Goal: Task Accomplishment & Management: Complete application form

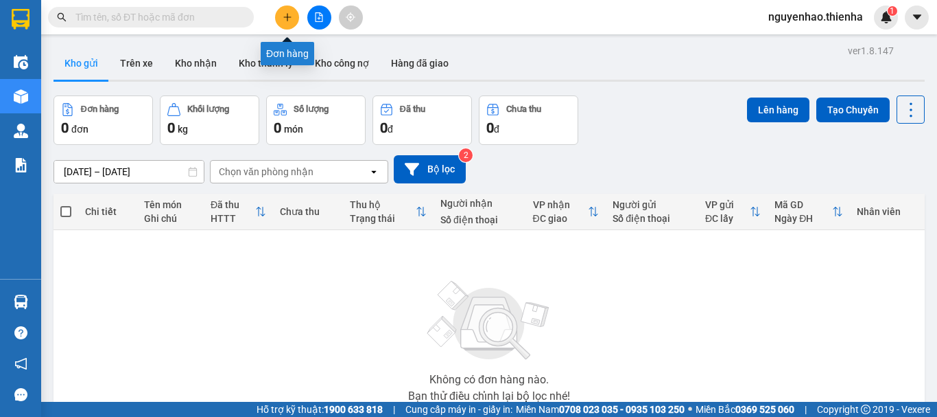
click at [286, 16] on icon "plus" at bounding box center [288, 17] width 10 height 10
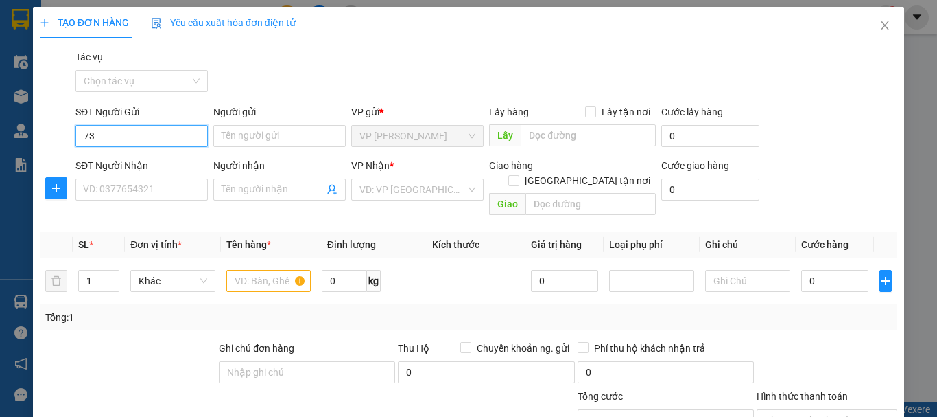
type input "7"
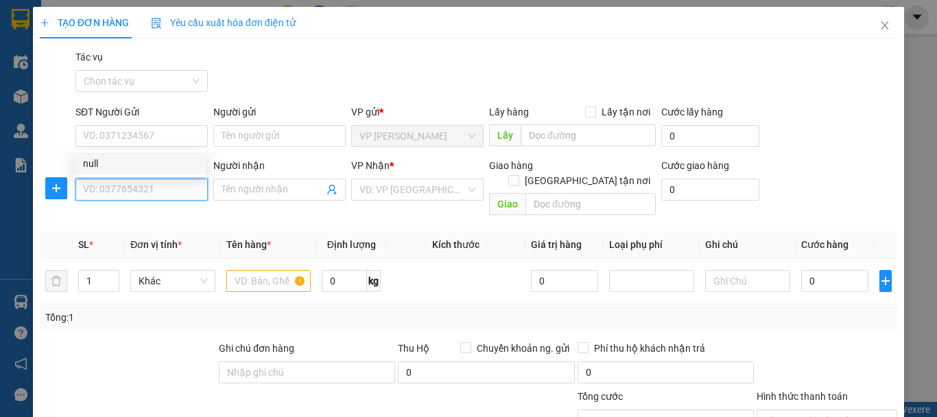
click at [106, 188] on input "SĐT Người Nhận" at bounding box center [141, 189] width 132 height 22
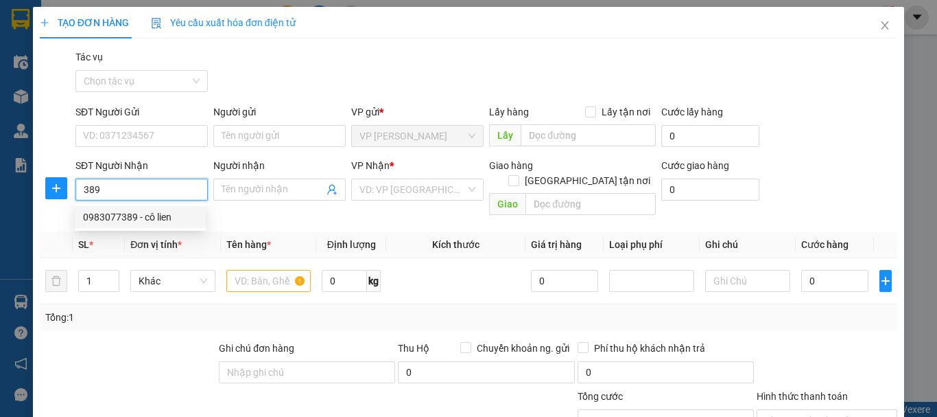
click at [104, 222] on div "0983077389 - cô lien" at bounding box center [140, 216] width 115 height 15
type input "0983077389"
type input "cô lien"
checkbox input "true"
type input "141 [PERSON_NAME]"
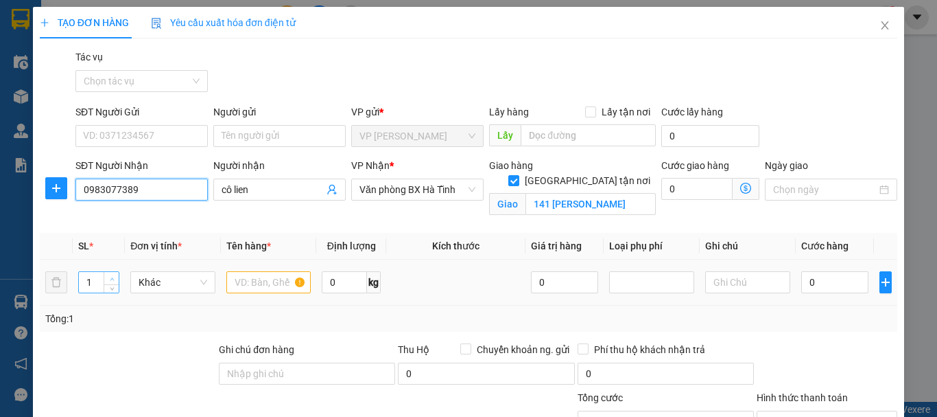
type input "0983077389"
click at [113, 272] on span "Increase Value" at bounding box center [111, 278] width 15 height 12
type input "5"
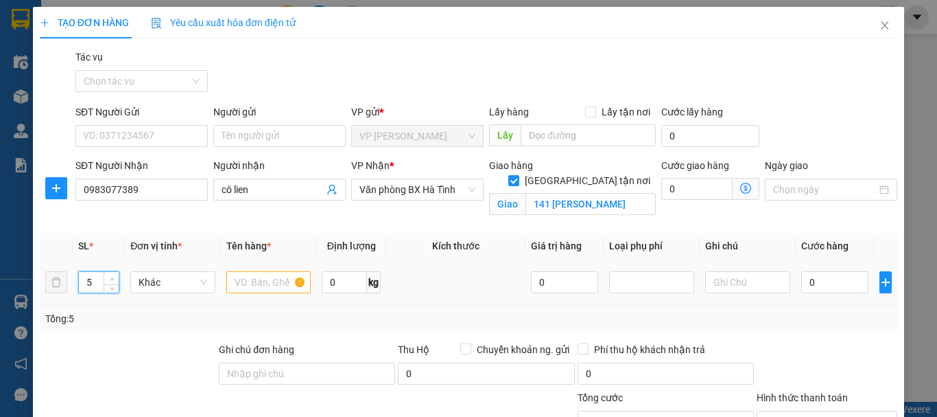
click at [113, 272] on span "Increase Value" at bounding box center [111, 278] width 15 height 12
click at [266, 283] on input "text" at bounding box center [268, 282] width 85 height 22
type input "KIỆN"
click at [843, 288] on input "0" at bounding box center [834, 282] width 67 height 22
type input "2"
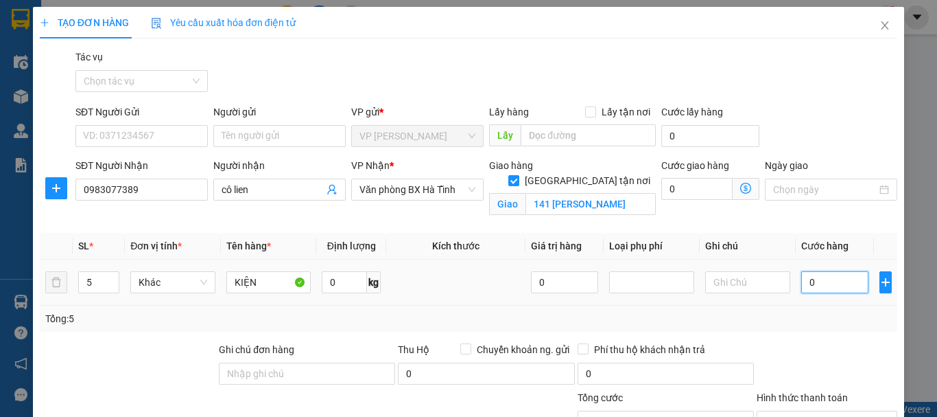
type input "2"
type input "20"
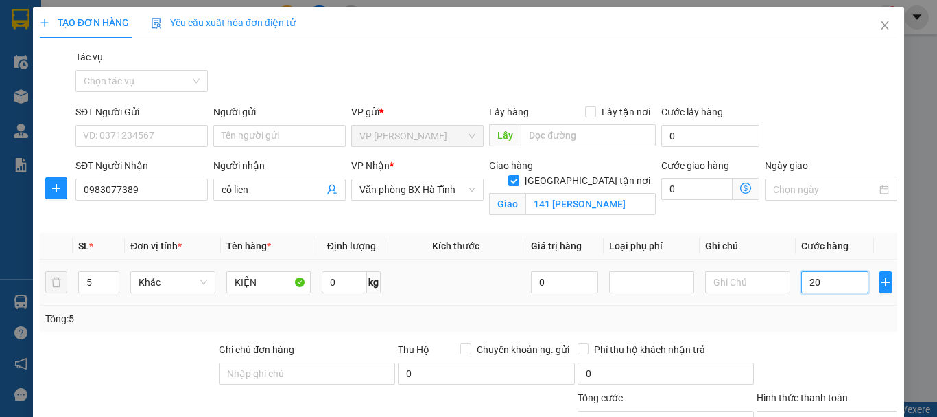
type input "200"
type input "2.000"
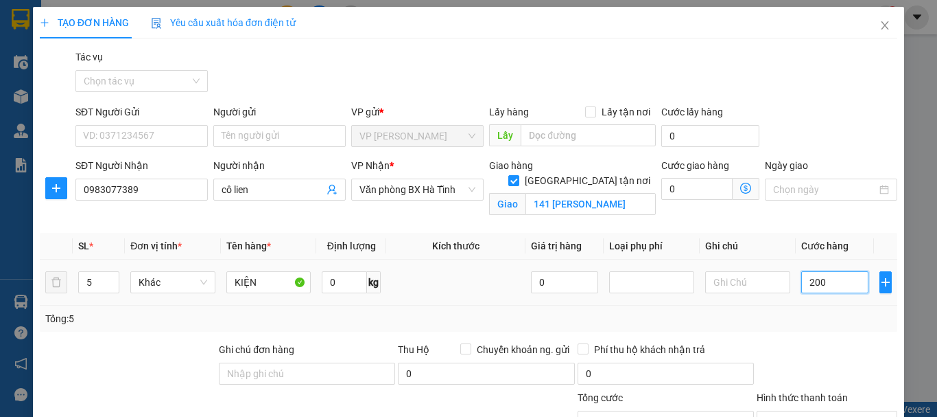
type input "2.000"
type input "20.000"
type input "200.000"
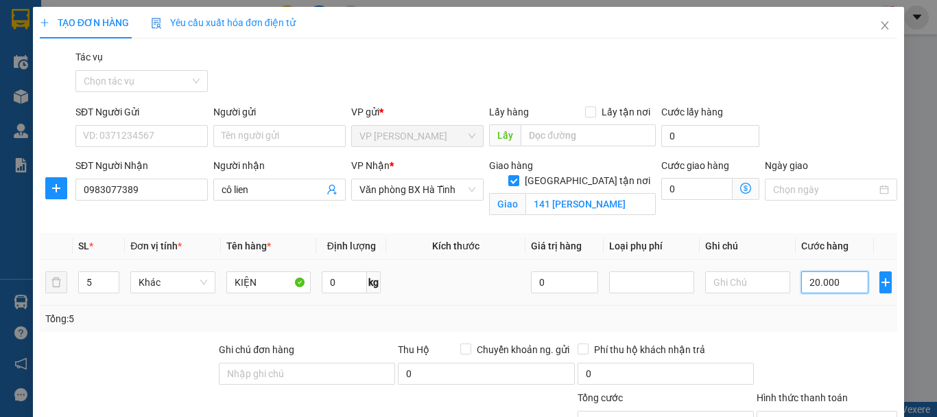
type input "200.000"
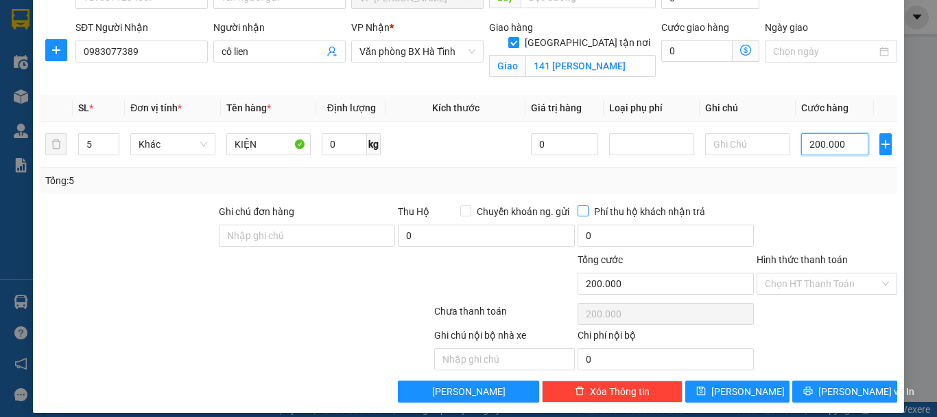
scroll to position [150, 0]
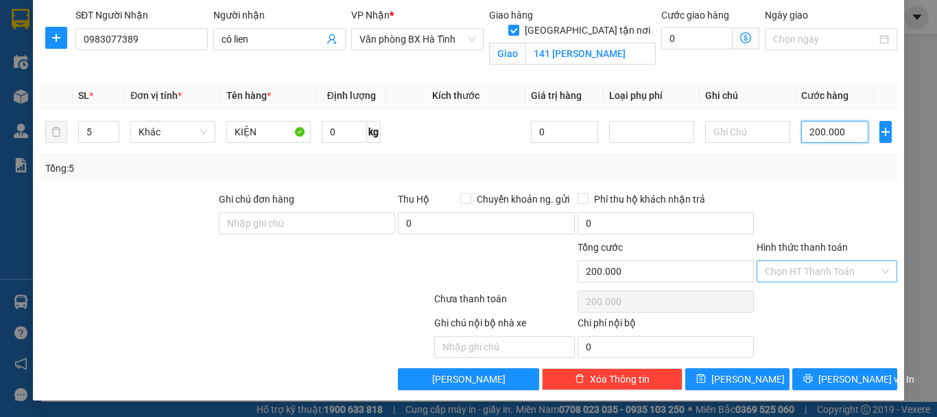
type input "200.000"
click at [787, 270] on input "Hình thức thanh toán" at bounding box center [822, 271] width 115 height 21
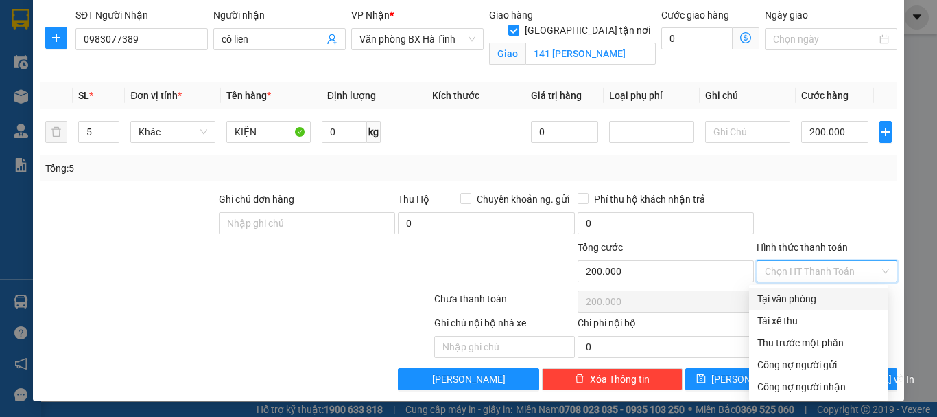
click at [784, 297] on div "Tại văn phòng" at bounding box center [819, 298] width 123 height 15
type input "0"
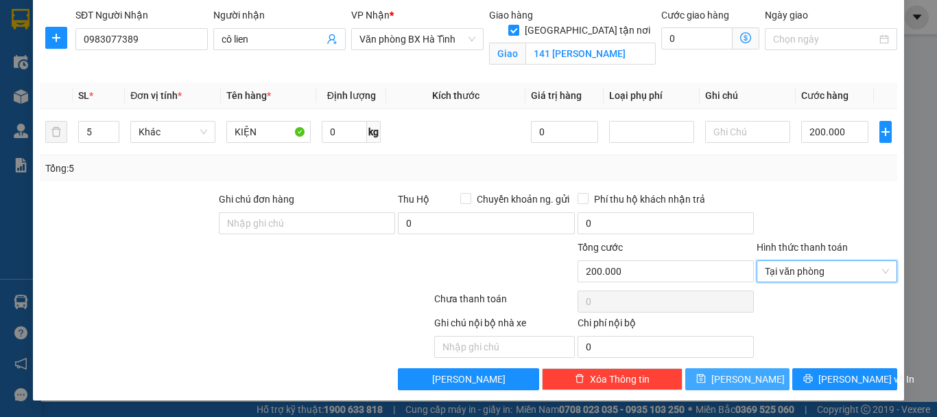
click at [736, 368] on button "[PERSON_NAME]" at bounding box center [737, 379] width 105 height 22
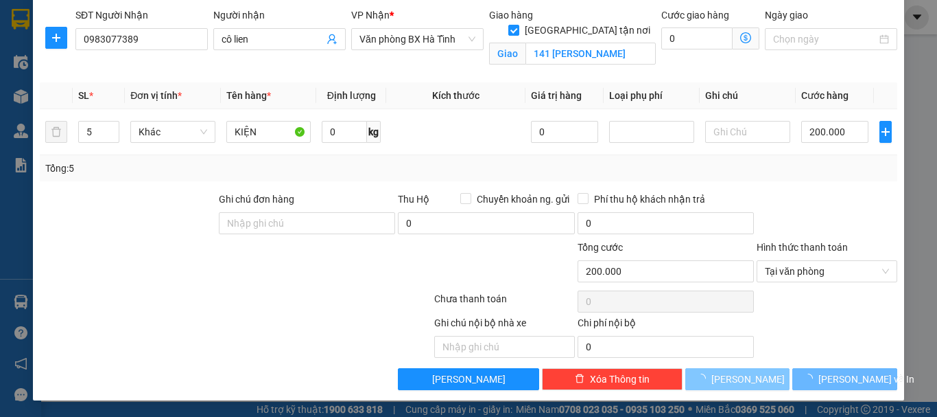
checkbox input "false"
type input "1"
type input "0"
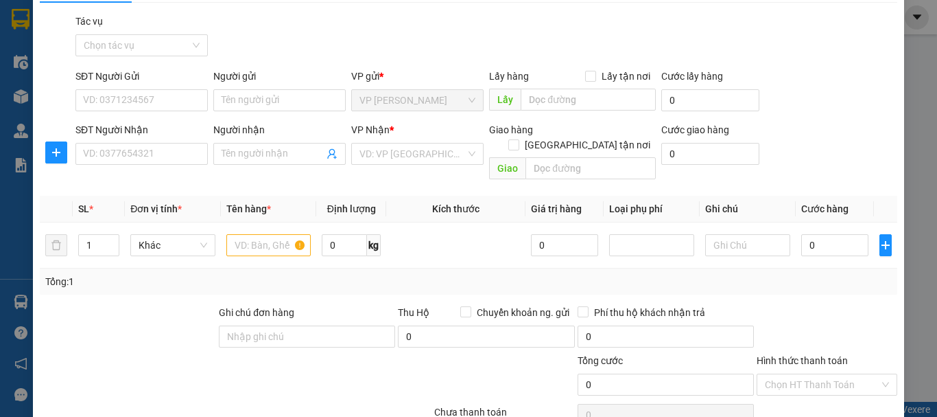
scroll to position [0, 0]
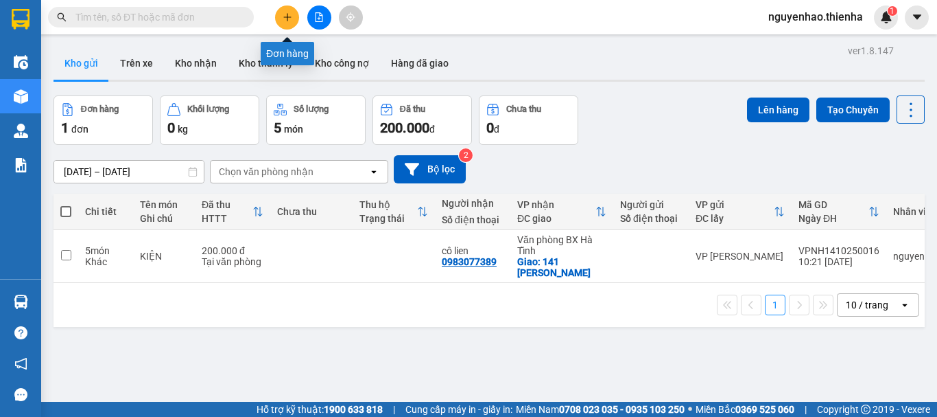
click at [287, 14] on icon "plus" at bounding box center [288, 17] width 10 height 10
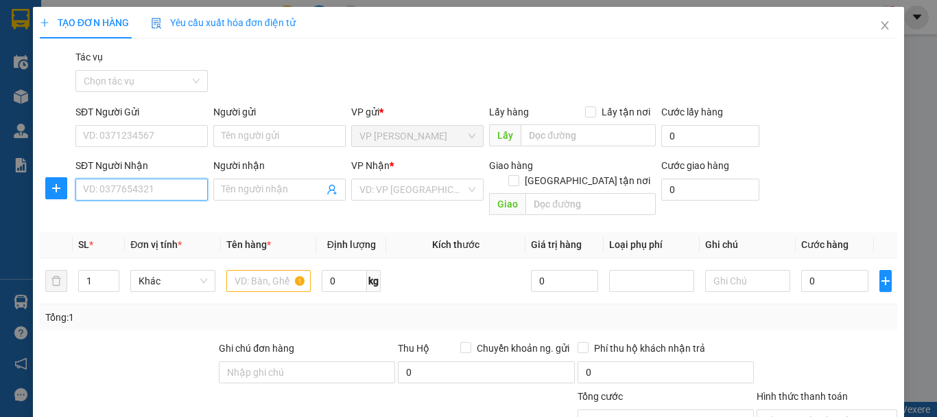
click at [125, 188] on input "SĐT Người Nhận" at bounding box center [141, 189] width 132 height 22
click at [130, 244] on div "0977753333 - C CẢNH" at bounding box center [140, 238] width 115 height 15
type input "0977753333"
type input "C CẢNH"
checkbox input "true"
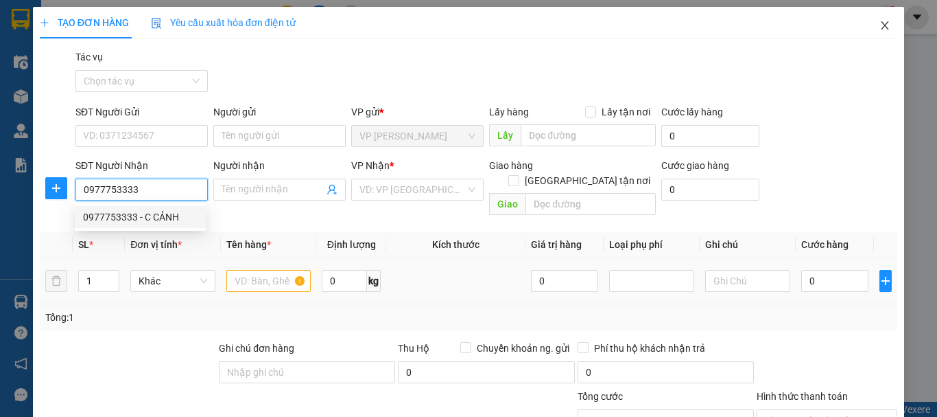
type input "52 TRẦN PHÚ"
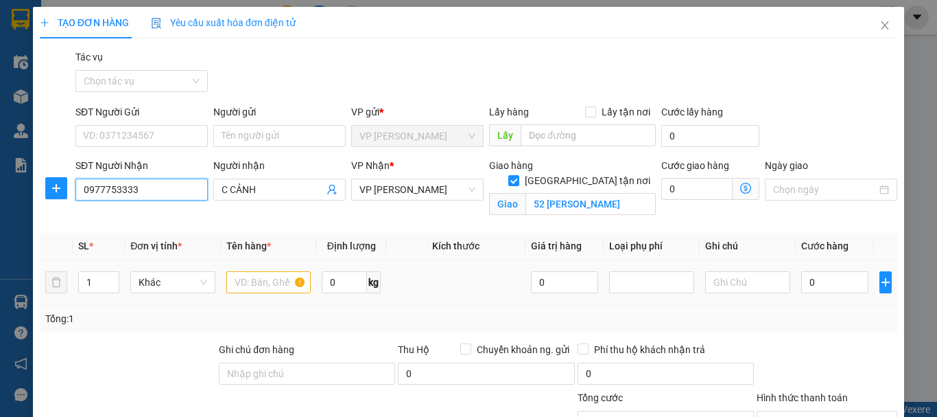
type input "0977753333"
click at [267, 286] on input "text" at bounding box center [268, 282] width 85 height 22
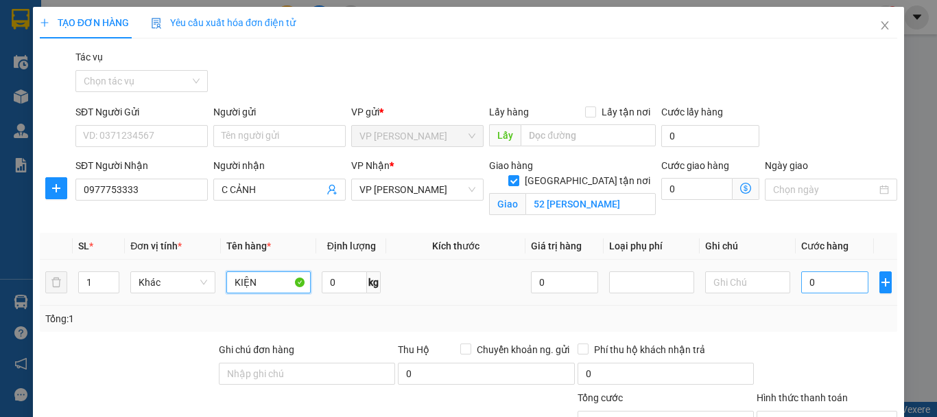
type input "KIỆN"
click at [831, 277] on input "0" at bounding box center [834, 282] width 67 height 22
type input "4"
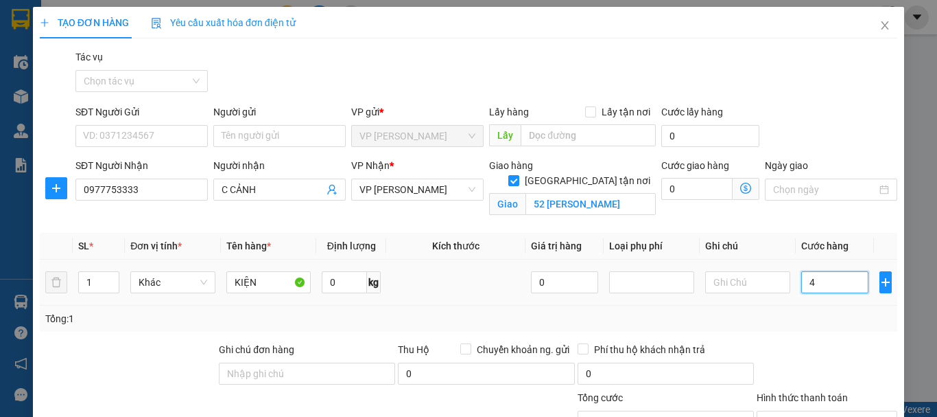
type input "40"
type input "400"
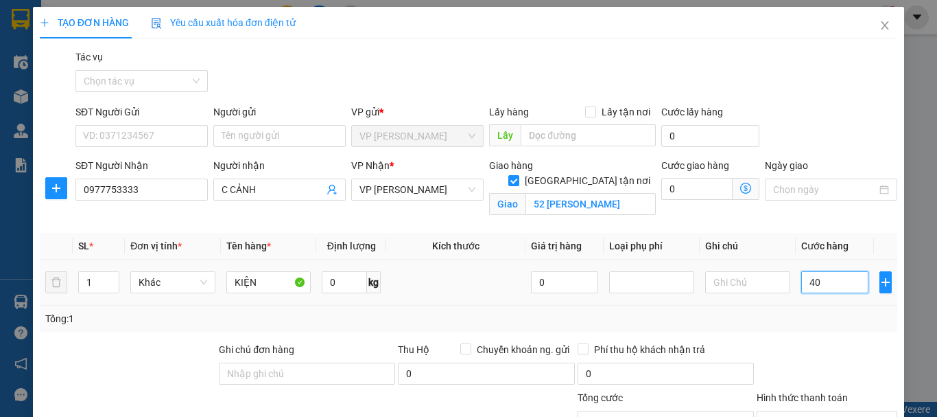
type input "400"
type input "4.000"
type input "40.000"
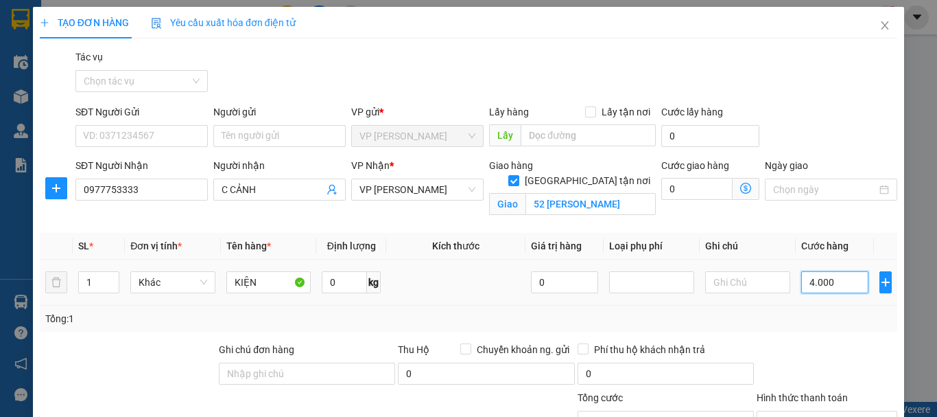
type input "40.000"
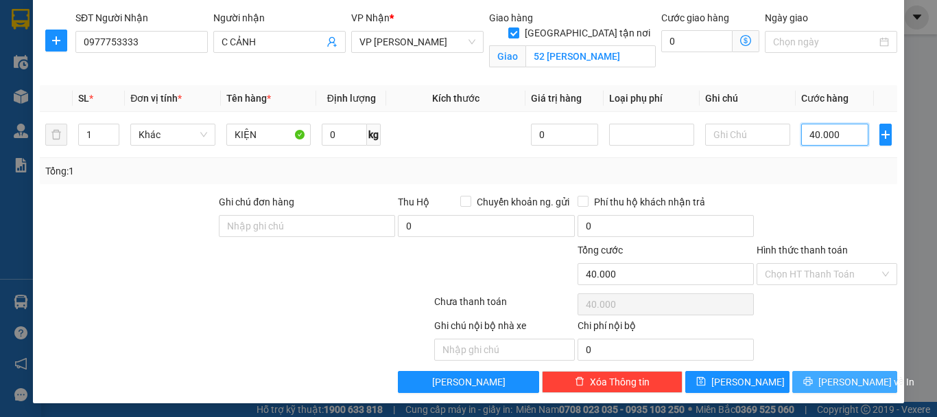
scroll to position [150, 0]
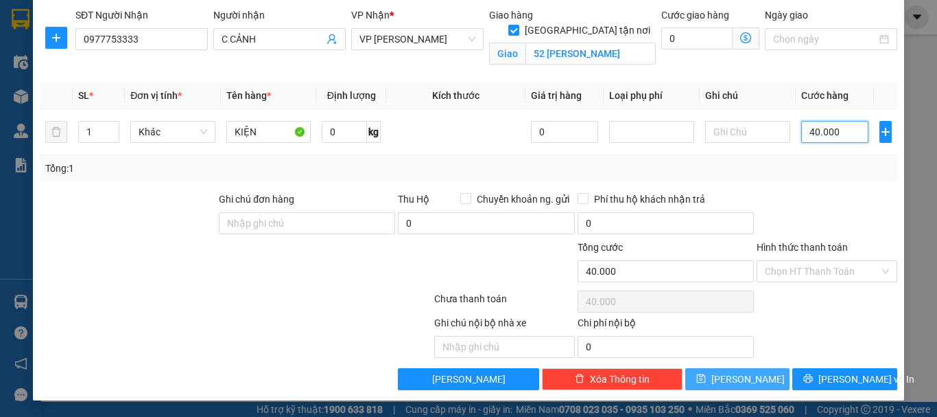
type input "40.000"
click at [750, 373] on button "[PERSON_NAME]" at bounding box center [737, 379] width 105 height 22
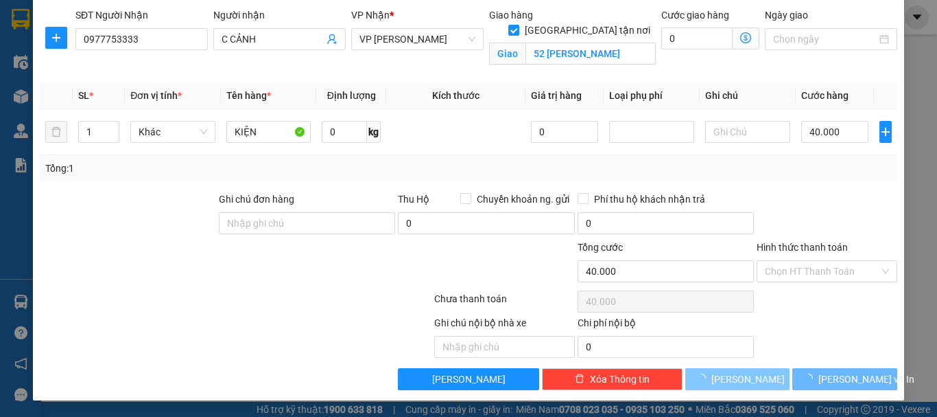
checkbox input "false"
type input "0"
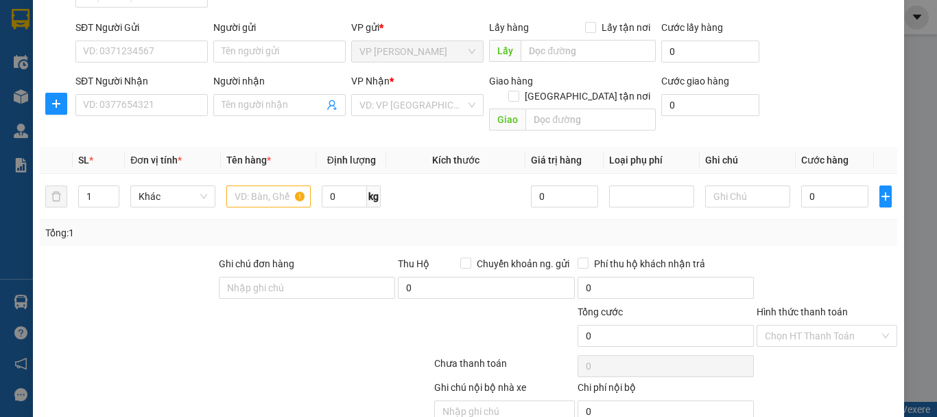
scroll to position [0, 0]
